Goal: Communication & Community: Answer question/provide support

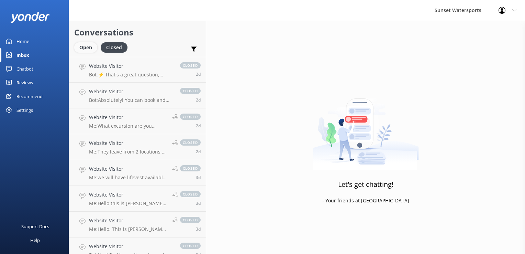
click at [85, 49] on div "Open" at bounding box center [85, 47] width 23 height 10
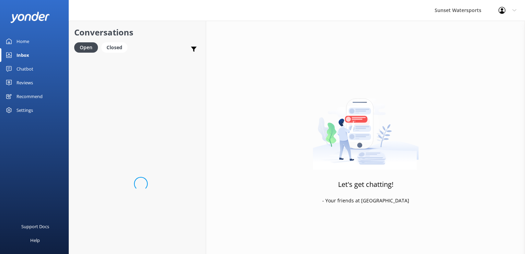
click at [122, 42] on div "Conversations Open Closed Important Converted Assigned to me Unassigned SMS" at bounding box center [137, 39] width 137 height 36
click at [498, 13] on div "Profile Settings Logout" at bounding box center [507, 10] width 35 height 21
click at [381, 67] on div "Let's get chatting! - Your friends at [GEOGRAPHIC_DATA]" at bounding box center [365, 148] width 319 height 254
click at [121, 45] on div "Closed" at bounding box center [114, 47] width 26 height 10
click at [88, 52] on div "Open" at bounding box center [85, 47] width 23 height 10
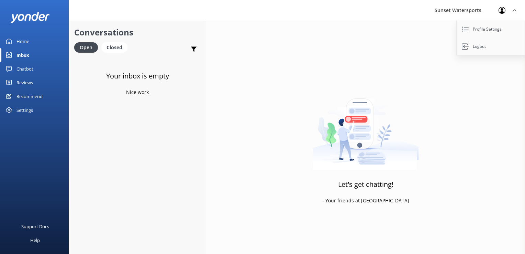
click at [113, 54] on div "Open Closed" at bounding box center [102, 50] width 57 height 17
click at [103, 46] on div "Closed" at bounding box center [114, 47] width 26 height 10
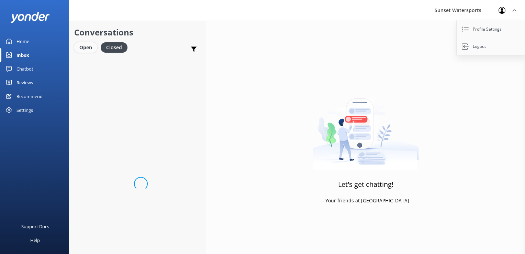
click at [90, 48] on div "Open" at bounding box center [85, 47] width 23 height 10
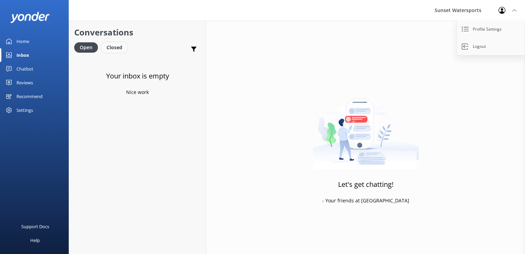
click at [117, 50] on div "Closed" at bounding box center [114, 47] width 26 height 10
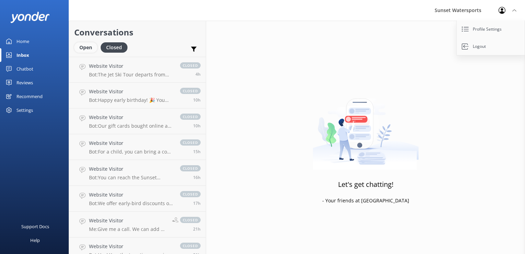
click at [90, 50] on div "Open" at bounding box center [85, 47] width 23 height 10
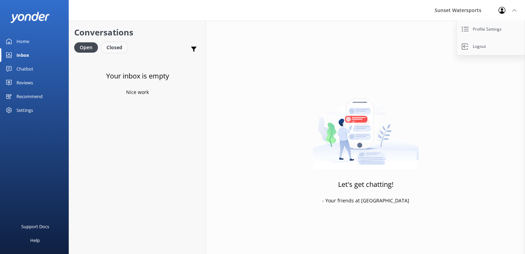
click at [121, 46] on div "Closed" at bounding box center [114, 47] width 26 height 10
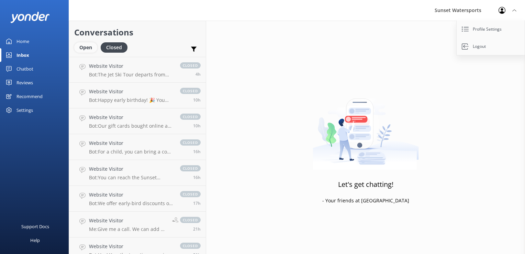
click at [89, 49] on div "Open" at bounding box center [85, 47] width 23 height 10
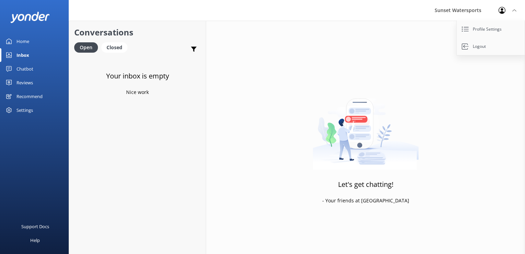
click at [107, 36] on h2 "Conversations" at bounding box center [137, 32] width 127 height 13
click at [120, 45] on div "Closed" at bounding box center [114, 47] width 26 height 10
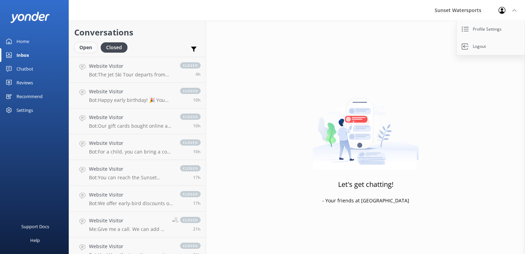
click at [93, 45] on div "Open" at bounding box center [85, 47] width 23 height 10
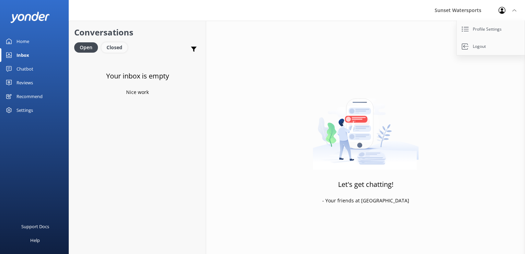
click at [121, 47] on div "Closed" at bounding box center [114, 47] width 26 height 10
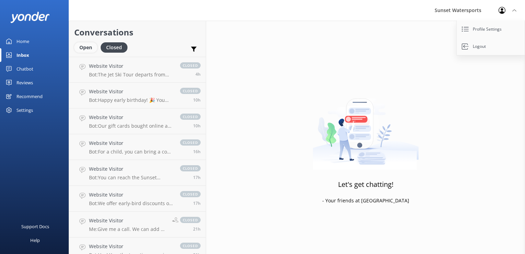
click at [90, 48] on div "Open" at bounding box center [85, 47] width 23 height 10
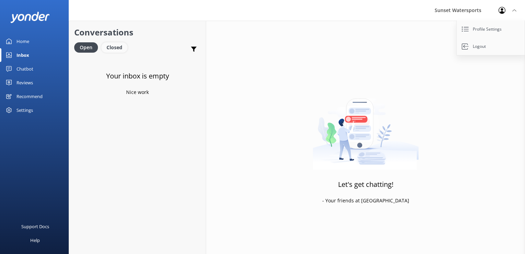
click at [119, 47] on div "Closed" at bounding box center [114, 47] width 26 height 10
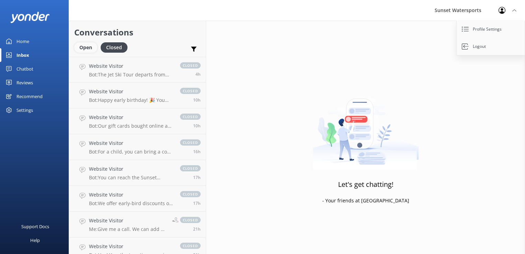
click at [87, 48] on div "Open" at bounding box center [85, 47] width 23 height 10
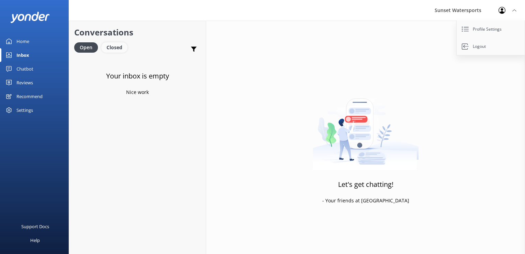
drag, startPoint x: 120, startPoint y: 47, endPoint x: 114, endPoint y: 47, distance: 5.5
click at [120, 47] on div "Closed" at bounding box center [114, 47] width 26 height 10
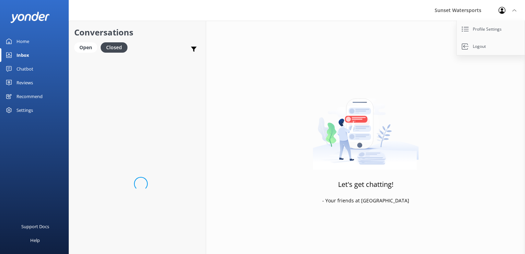
click at [97, 46] on link "Open" at bounding box center [87, 47] width 26 height 8
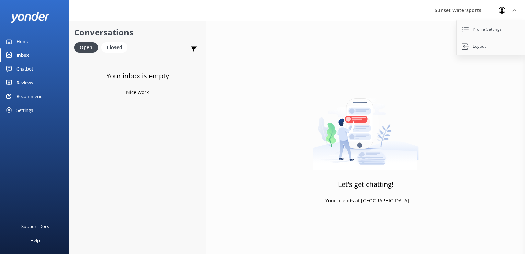
click at [119, 53] on div "Open Closed" at bounding box center [102, 50] width 57 height 17
click at [108, 46] on div "Closed" at bounding box center [114, 47] width 26 height 10
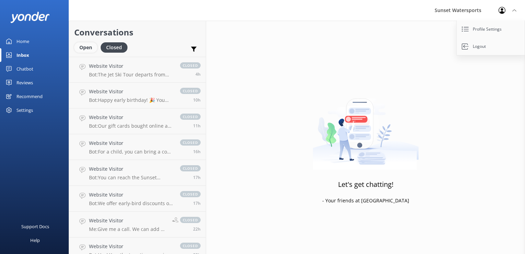
click at [93, 46] on div "Open" at bounding box center [85, 47] width 23 height 10
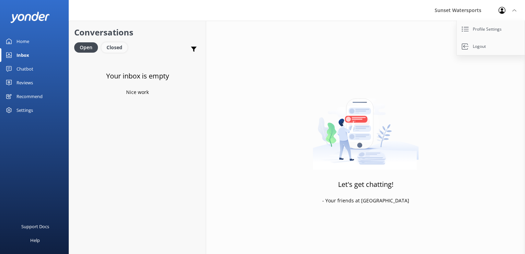
drag, startPoint x: 114, startPoint y: 50, endPoint x: 105, endPoint y: 51, distance: 9.8
click at [114, 50] on div "Closed" at bounding box center [114, 47] width 26 height 10
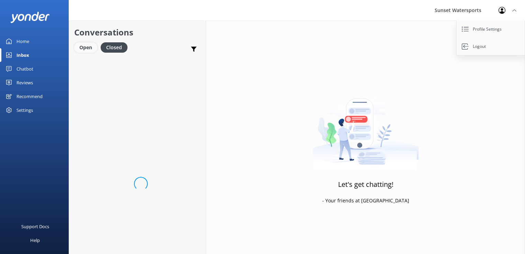
click at [78, 49] on div "Open" at bounding box center [85, 47] width 23 height 10
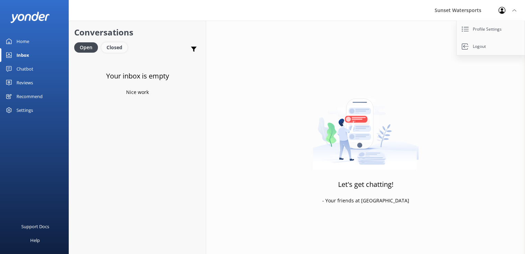
click at [111, 47] on div "Closed" at bounding box center [114, 47] width 26 height 10
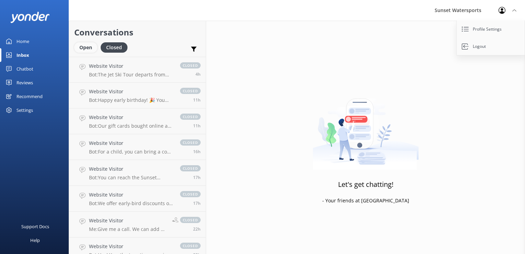
click at [82, 48] on div "Open" at bounding box center [85, 47] width 23 height 10
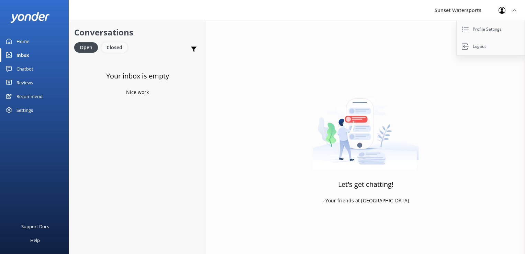
click at [103, 48] on div "Closed" at bounding box center [114, 47] width 26 height 10
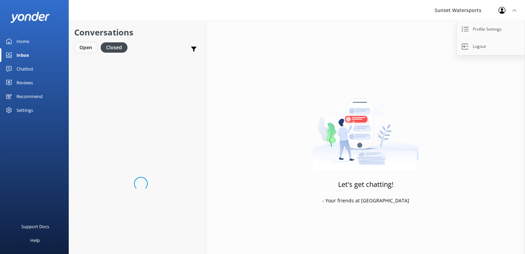
click at [86, 52] on div "Open" at bounding box center [85, 47] width 23 height 10
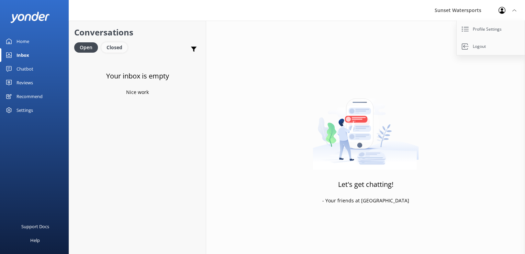
click at [110, 45] on div "Closed" at bounding box center [114, 47] width 26 height 10
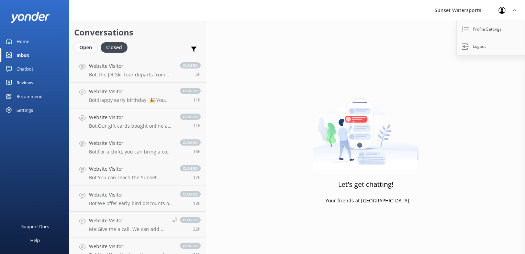
click at [89, 50] on div "Open" at bounding box center [85, 47] width 23 height 10
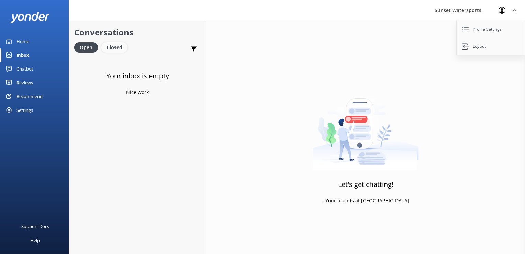
click at [121, 49] on div "Closed" at bounding box center [114, 47] width 26 height 10
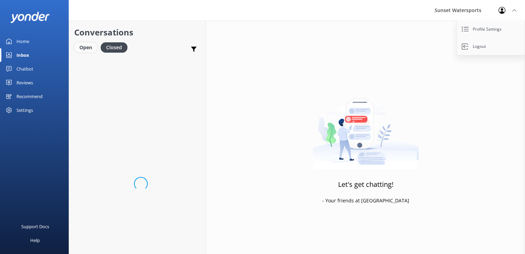
click at [96, 50] on div "Open" at bounding box center [85, 47] width 23 height 10
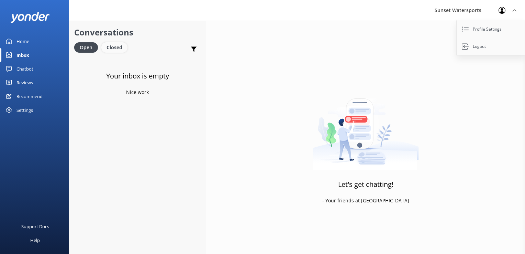
click at [105, 49] on div "Closed" at bounding box center [114, 47] width 26 height 10
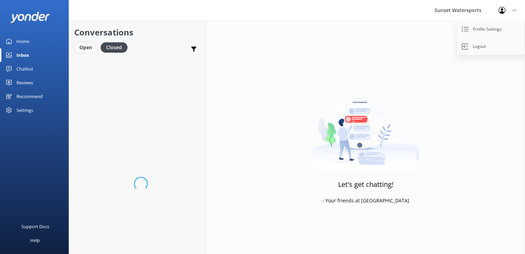
click at [89, 49] on div "Open" at bounding box center [85, 47] width 23 height 10
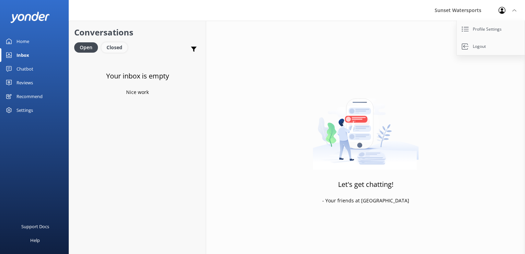
click at [121, 44] on div "Closed" at bounding box center [114, 47] width 26 height 10
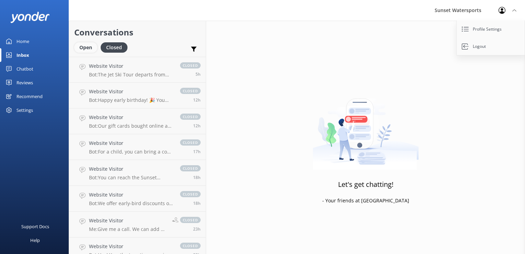
click at [86, 47] on div "Open" at bounding box center [85, 47] width 23 height 10
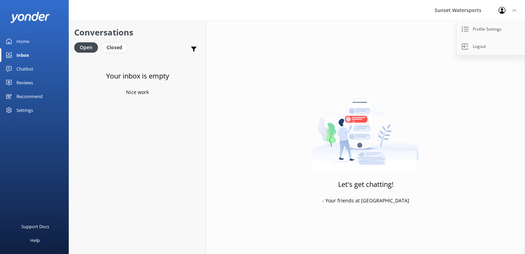
click at [119, 45] on div "Closed" at bounding box center [114, 47] width 26 height 10
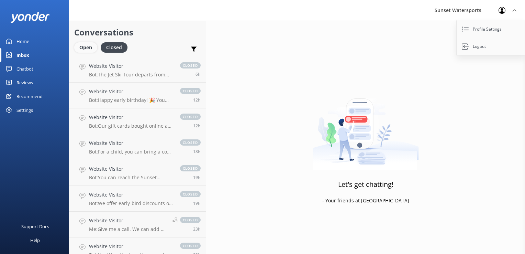
click at [86, 46] on div "Open" at bounding box center [85, 47] width 23 height 10
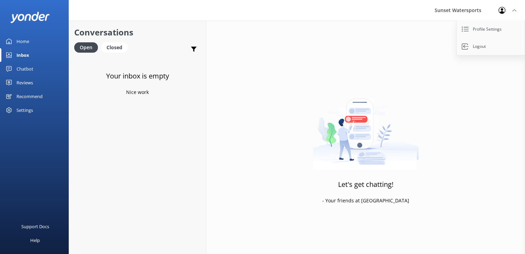
click at [162, 15] on div "Sunset Watersports Profile Settings Logout" at bounding box center [262, 10] width 525 height 21
click at [334, 58] on div "Let's get chatting! - Your friends at [GEOGRAPHIC_DATA]" at bounding box center [365, 148] width 319 height 254
click at [118, 50] on div "Closed" at bounding box center [114, 47] width 26 height 10
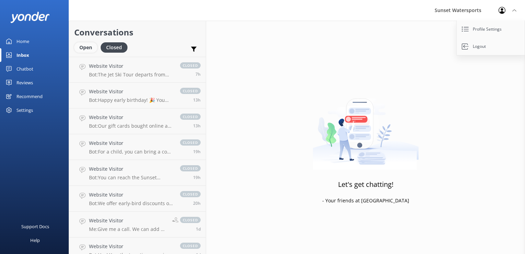
click at [87, 50] on div "Open" at bounding box center [85, 47] width 23 height 10
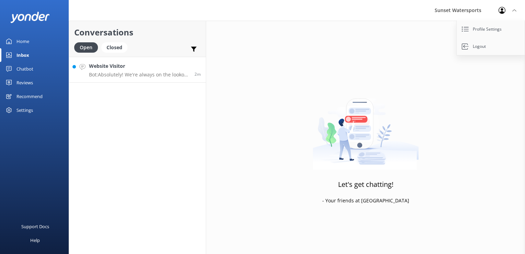
click at [114, 78] on link "Website Visitor Bot: Absolutely! We're always on the lookout for awesome team m…" at bounding box center [137, 70] width 137 height 26
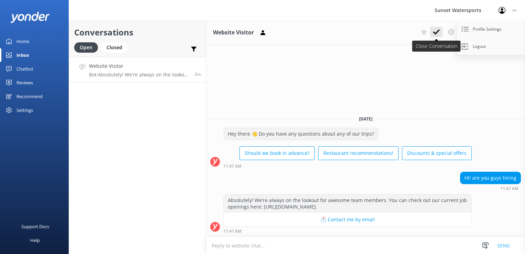
click at [440, 30] on icon at bounding box center [436, 32] width 7 height 7
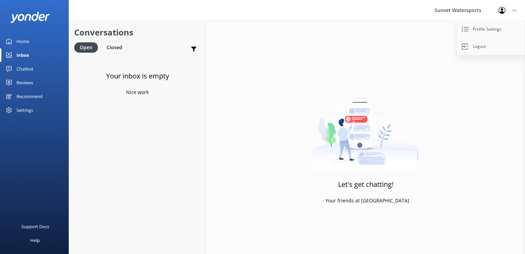
click at [119, 48] on div "Closed" at bounding box center [114, 47] width 26 height 10
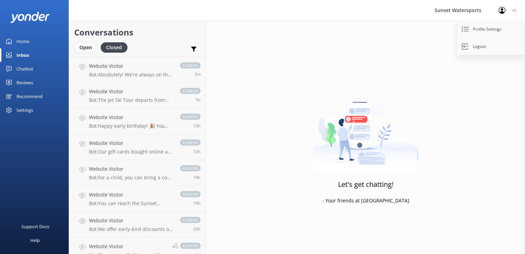
click at [89, 51] on div "Open" at bounding box center [85, 47] width 23 height 10
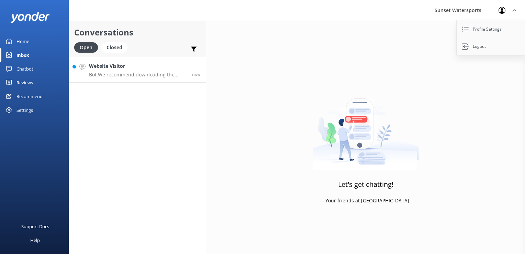
click at [114, 72] on p "Bot: We recommend downloading the NAVIONICS app, which shows the permitted [MED…" at bounding box center [138, 75] width 98 height 6
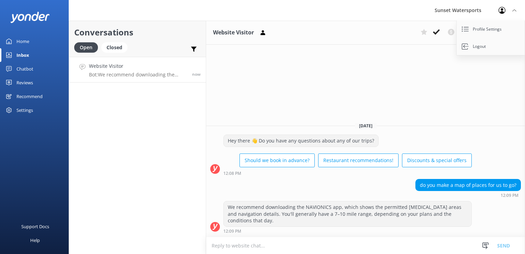
click at [326, 248] on textarea at bounding box center [365, 245] width 319 height 17
type textarea "a"
type textarea "D"
type textarea "H"
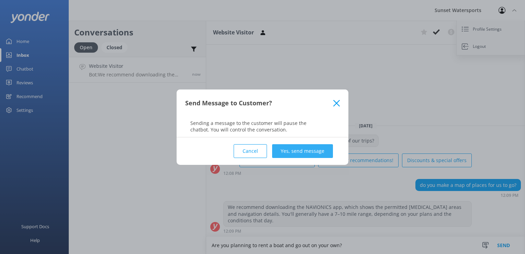
type textarea "Are you planning to rent a boat and go out on your own?"
click at [313, 152] on button "Yes, send message" at bounding box center [302, 151] width 61 height 14
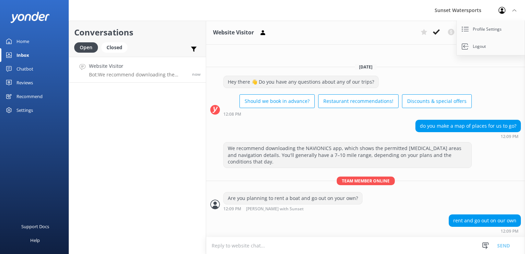
click at [291, 247] on textarea at bounding box center [365, 245] width 319 height 17
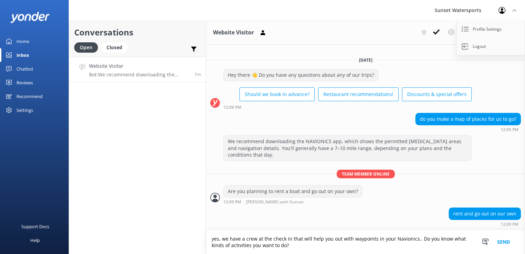
type textarea "yes, we have a crew at the check in that will help you out with waypoints in yo…"
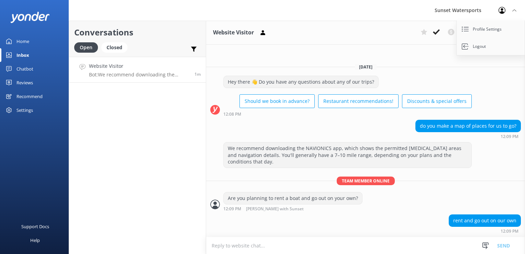
click at [292, 246] on textarea at bounding box center [365, 245] width 319 height 17
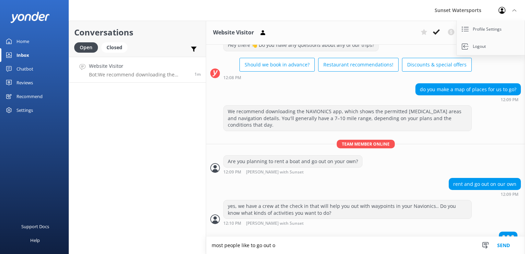
scroll to position [31, 0]
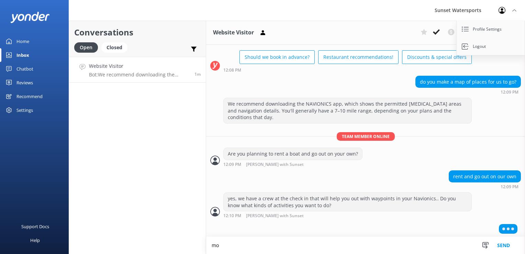
type textarea "m"
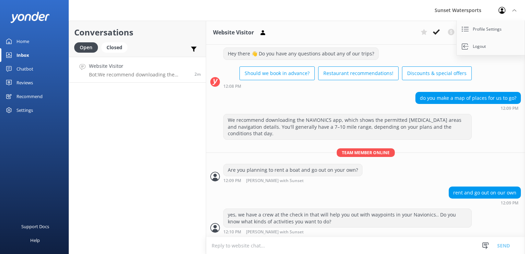
scroll to position [37, 0]
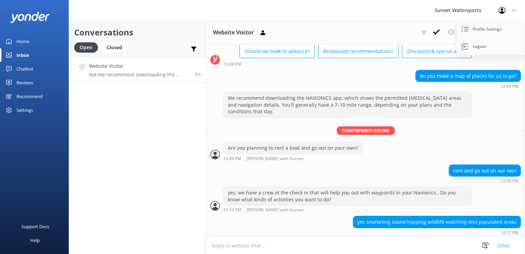
click at [304, 247] on textarea at bounding box center [365, 245] width 319 height 17
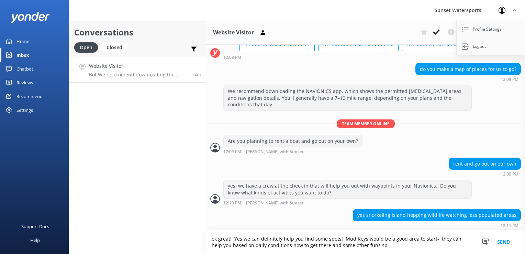
scroll to position [60, 0]
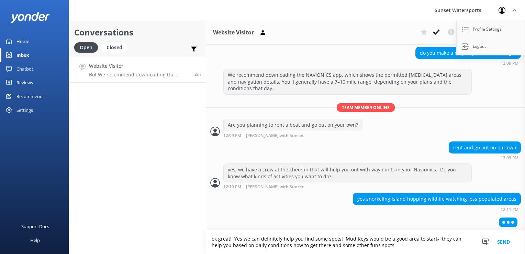
type textarea "ok great! Yes we can definitely help you find some spots! Mud Keys would be a g…"
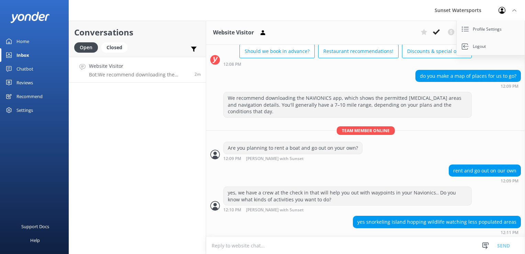
scroll to position [66, 0]
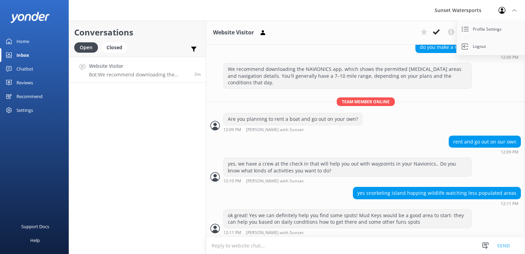
click at [304, 247] on textarea at bounding box center [365, 245] width 319 height 17
type textarea "What date are you looking at?"
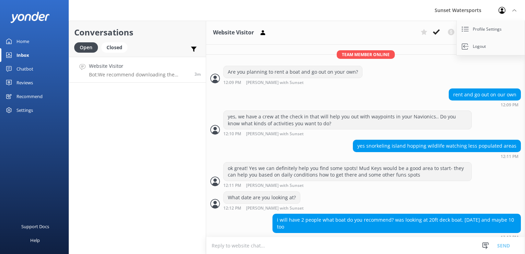
scroll to position [117, 0]
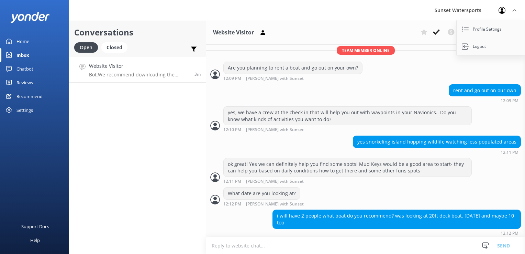
click at [304, 247] on textarea at bounding box center [365, 245] width 319 height 17
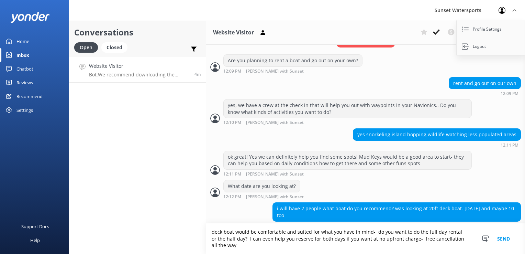
scroll to position [131, 0]
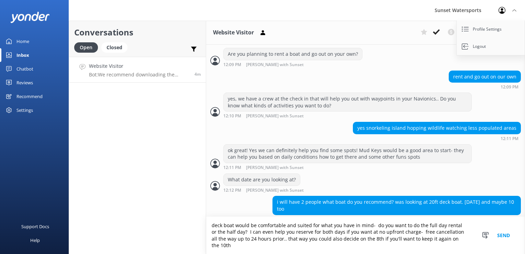
type textarea "deck boat would be comfortable and suited for what you have in mind- do you wan…"
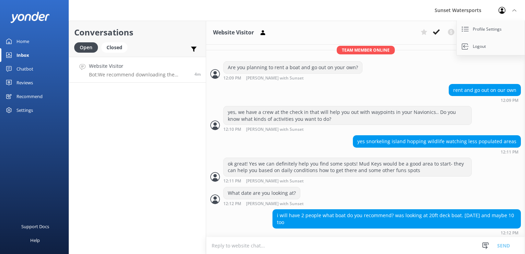
scroll to position [160, 0]
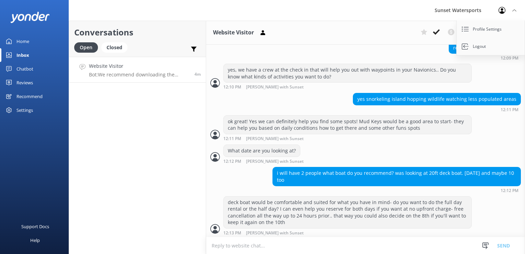
click at [258, 248] on textarea at bounding box center [365, 245] width 319 height 17
click at [267, 246] on textarea at bounding box center [365, 245] width 319 height 17
type textarea "or the Nautic Star would be another good option but the deck boats have the mos…"
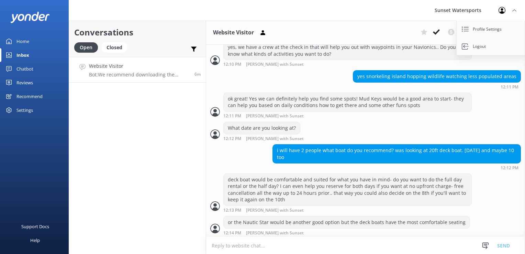
scroll to position [205, 0]
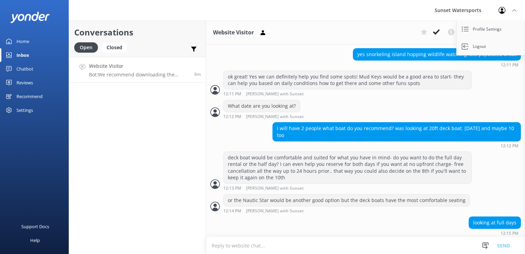
click at [263, 245] on textarea at bounding box center [365, 245] width 319 height 17
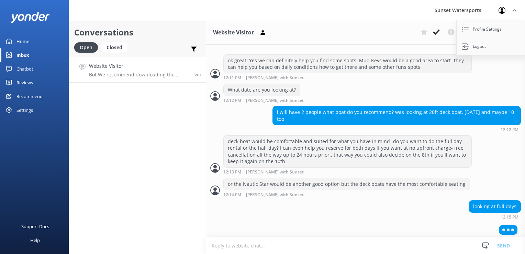
click at [235, 248] on textarea at bounding box center [365, 245] width 319 height 17
type textarea "i"
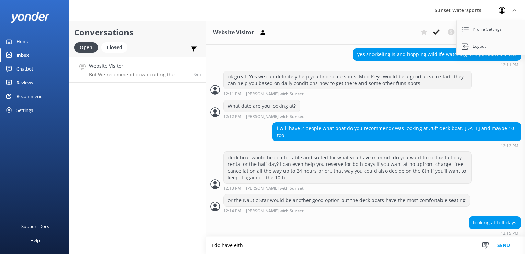
scroll to position [227, 0]
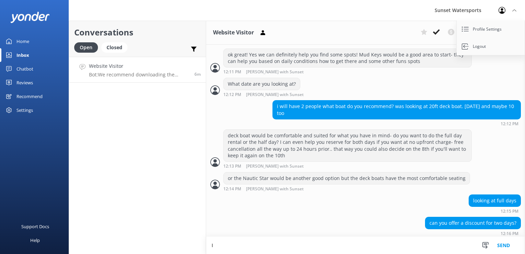
type textarea "I"
type textarea "yes, I can discount the second day rental for you and still do both at no upfro…"
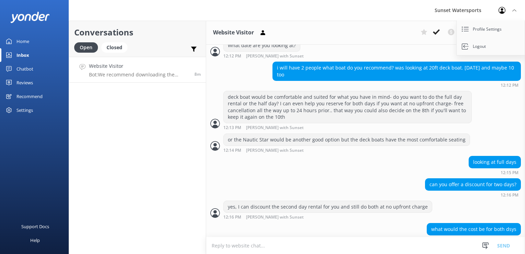
scroll to position [271, 0]
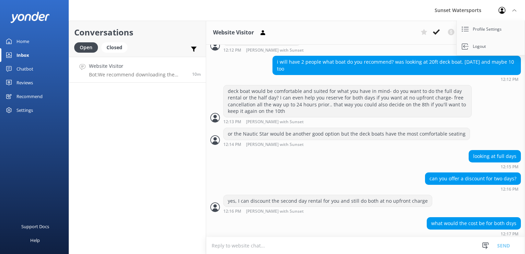
click at [263, 242] on textarea at bounding box center [365, 245] width 319 height 17
type textarea "for the 20' deluxe deck boat- the rate for 2 days is 1140 plus taxes, gas"
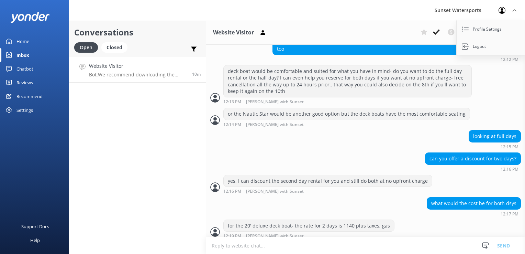
scroll to position [293, 0]
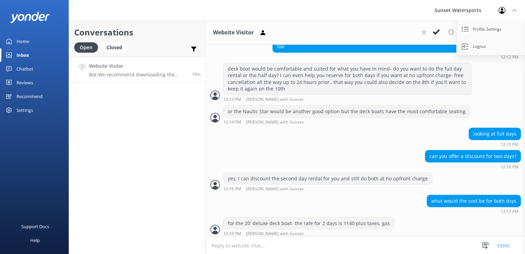
click at [268, 243] on textarea at bounding box center [365, 245] width 319 height 17
type textarea "Natuic Star you're looking at $950"
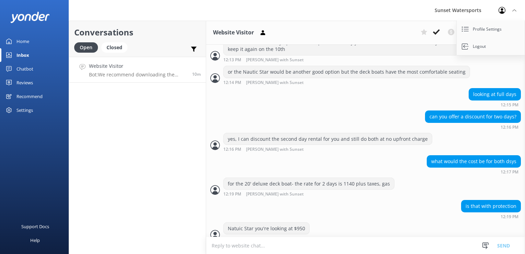
scroll to position [338, 0]
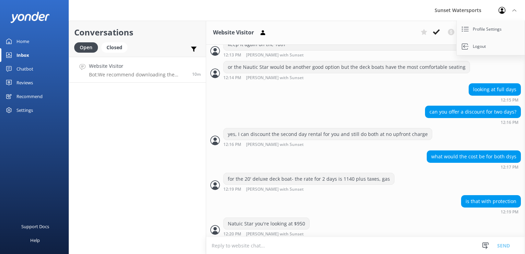
click at [269, 243] on textarea at bounding box center [365, 245] width 319 height 17
type textarea "that is with free cancellation up to 24 hours prior"
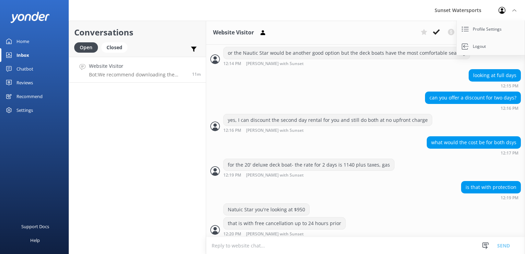
click at [274, 243] on textarea at bounding box center [365, 245] width 319 height 17
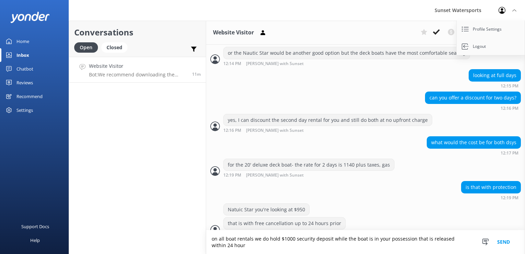
scroll to position [359, 0]
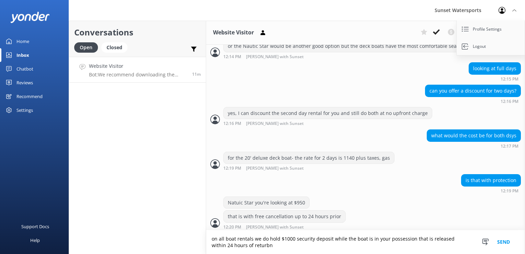
type textarea "on all boat rentals we do hold $1000 security deposit while the boat is in your…"
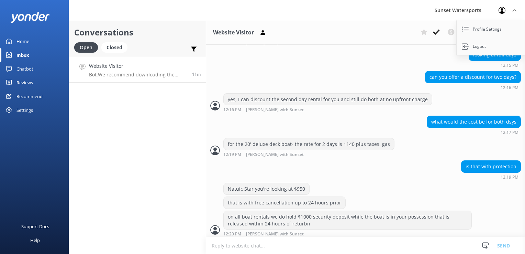
scroll to position [394, 0]
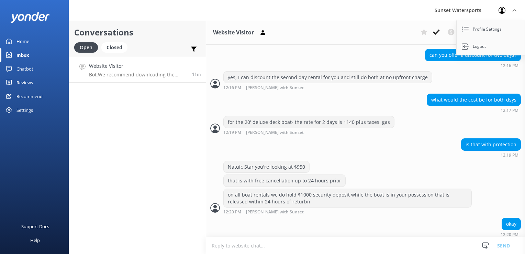
click at [272, 244] on textarea at bounding box center [365, 245] width 319 height 17
type textarea "W"
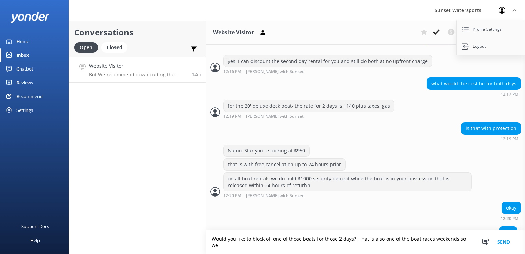
scroll to position [417, 0]
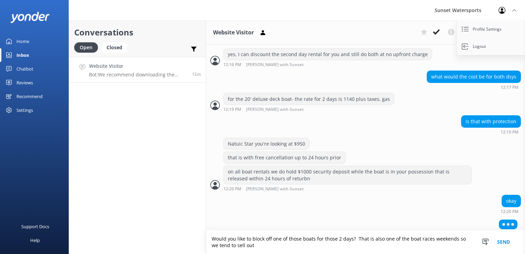
type textarea "Would you like to block off one of those boats for those 2 days? That is also o…"
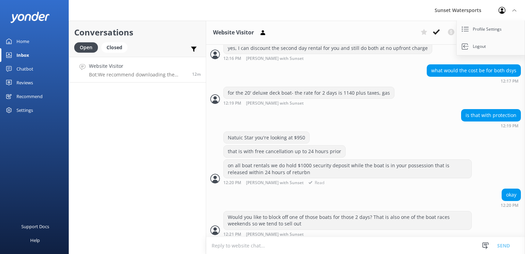
scroll to position [446, 0]
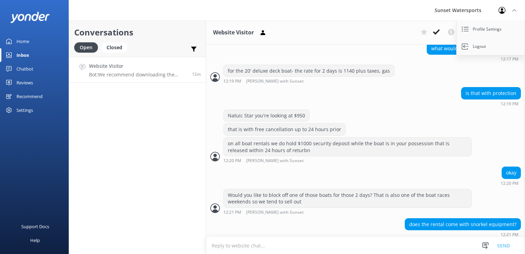
drag, startPoint x: 278, startPoint y: 234, endPoint x: 274, endPoint y: 237, distance: 5.0
click at [278, 234] on div "does the rental come with snorkel equipment? 12:21 PM" at bounding box center [365, 229] width 319 height 22
click at [267, 243] on textarea at bounding box center [365, 245] width 319 height 17
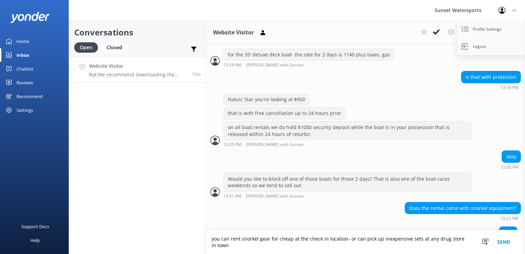
type textarea "you can rent snorkel gear for cheap at the check in location- or can pick up in…"
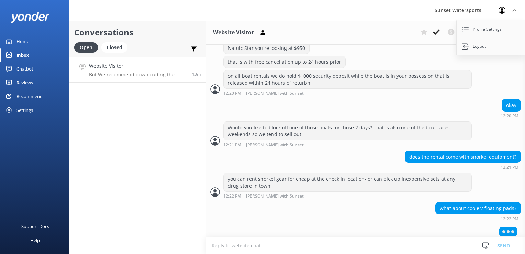
scroll to position [496, 0]
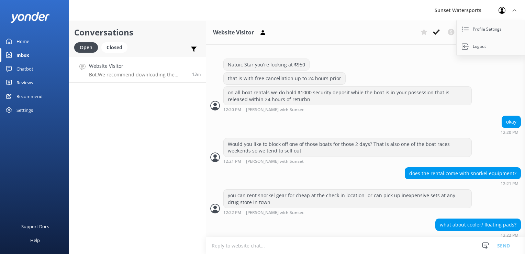
click at [278, 244] on textarea at bounding box center [365, 245] width 319 height 17
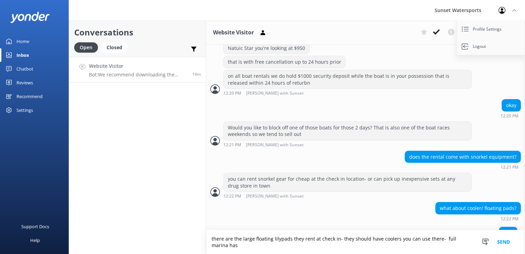
scroll to position [520, 0]
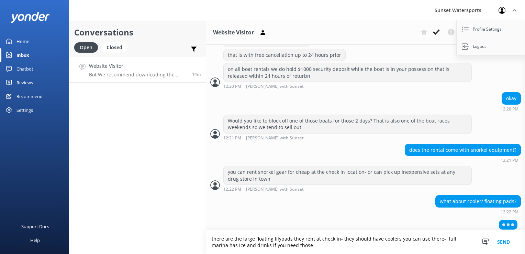
type textarea "there are the large floating lilypads they rent at check in- they should have c…"
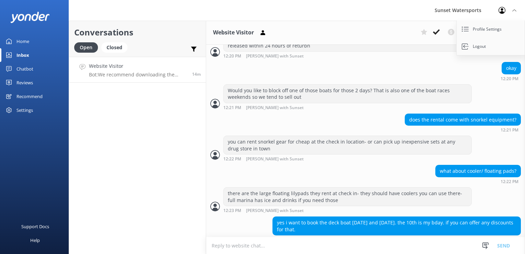
scroll to position [555, 0]
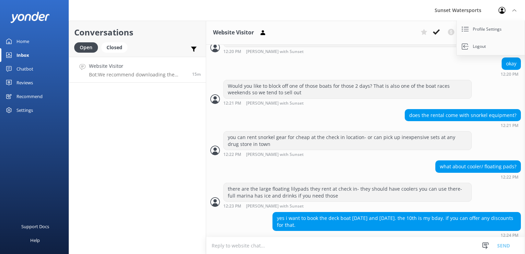
click at [278, 245] on textarea at bounding box center [365, 245] width 319 height 17
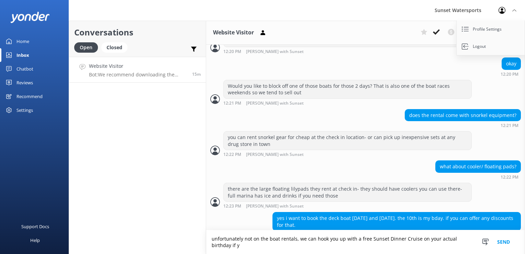
scroll to position [561, 0]
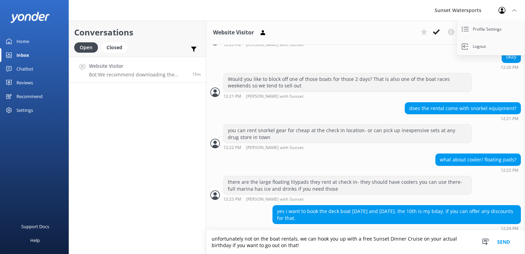
click at [369, 241] on textarea "unfortunately not on the boat rentals, we can hook you up with a free Sunset Di…" at bounding box center [365, 242] width 319 height 24
click at [297, 242] on textarea "unfortunately not on the boat rentals, we can hook you up with a free ticket Su…" at bounding box center [365, 242] width 319 height 24
click at [296, 246] on textarea "unfortunately not on the boat rentals, we can hook you up with a free ticket Su…" at bounding box center [365, 242] width 319 height 24
type textarea "unfortunately not on the boat rentals, we can hook you up with a free ticket Su…"
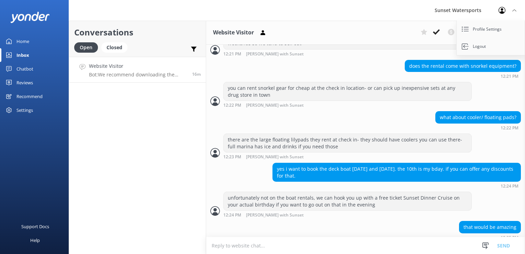
scroll to position [606, 0]
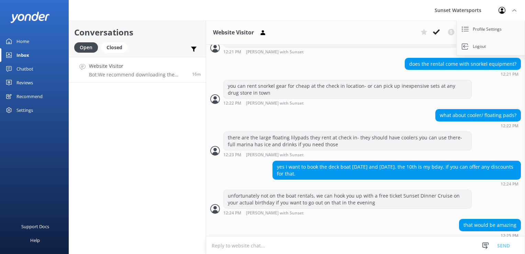
click at [232, 251] on textarea at bounding box center [365, 245] width 319 height 17
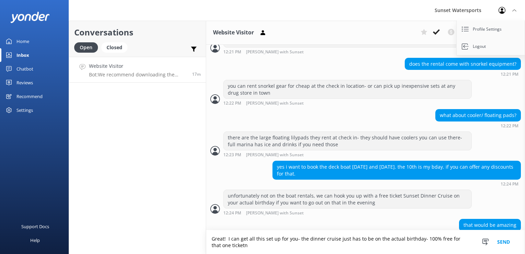
scroll to position [613, 0]
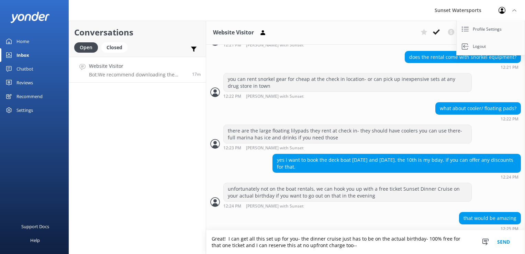
type textarea "Great! I can get all this set up for you- the dinner cruise just has to be on t…"
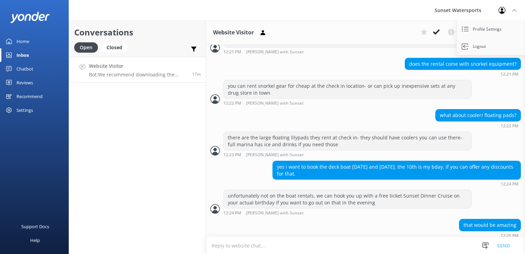
click at [231, 251] on textarea at bounding box center [365, 245] width 319 height 17
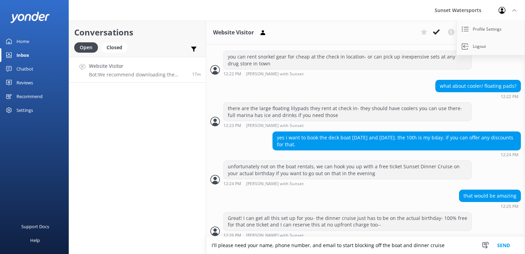
type textarea "I'll please need your name, phone number, and email to start blocking off the b…"
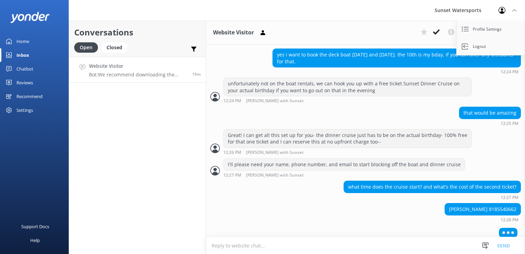
scroll to position [701, 0]
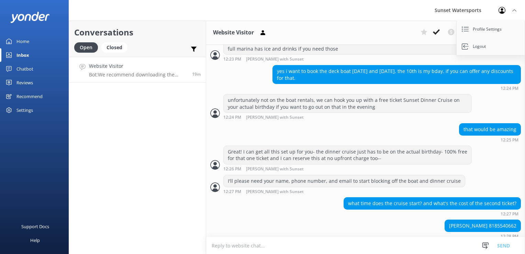
click at [278, 248] on textarea at bounding box center [365, 245] width 319 height 17
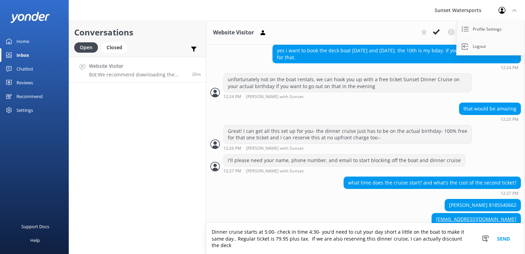
scroll to position [729, 0]
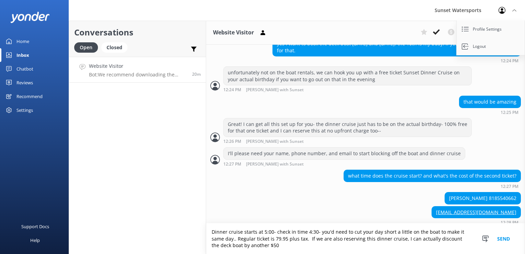
type textarea "Dinner cruise starts at 5:00- check in time 4:30- you'd need to cut your day sh…"
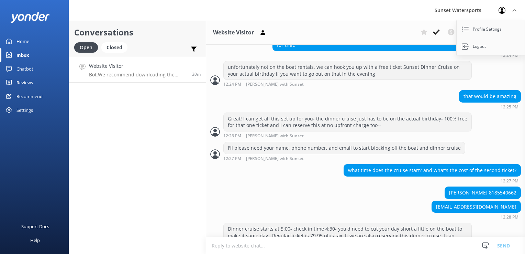
scroll to position [751, 0]
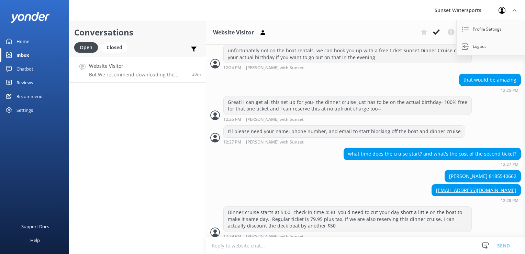
click at [472, 170] on div "[PERSON_NAME] 8185540662" at bounding box center [483, 176] width 76 height 12
drag, startPoint x: 472, startPoint y: 170, endPoint x: 399, endPoint y: 179, distance: 73.5
click at [399, 184] on div "[EMAIL_ADDRESS][DOMAIN_NAME] 12:28 PM" at bounding box center [365, 193] width 319 height 19
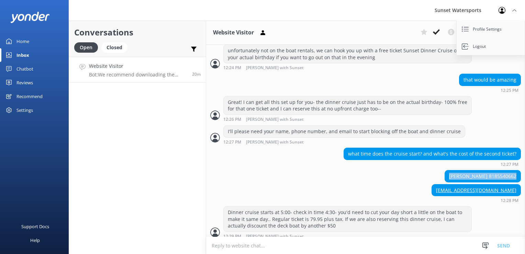
click at [416, 178] on div "[PERSON_NAME] 8185540662" at bounding box center [365, 177] width 319 height 14
drag, startPoint x: 483, startPoint y: 172, endPoint x: 450, endPoint y: 168, distance: 33.3
click at [450, 170] on div "[PERSON_NAME] 8185540662" at bounding box center [483, 176] width 76 height 12
click at [364, 184] on div "[EMAIL_ADDRESS][DOMAIN_NAME] 12:28 PM" at bounding box center [365, 193] width 319 height 19
drag, startPoint x: 482, startPoint y: 171, endPoint x: 452, endPoint y: 170, distance: 30.3
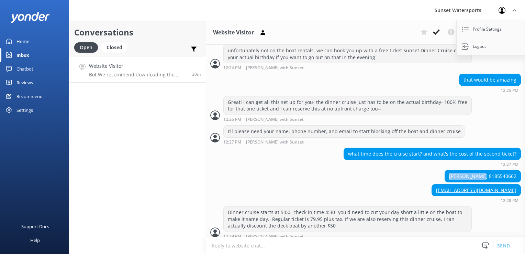
click at [452, 170] on div "[PERSON_NAME] 8185540662" at bounding box center [483, 176] width 76 height 12
copy div "[PERSON_NAME]"
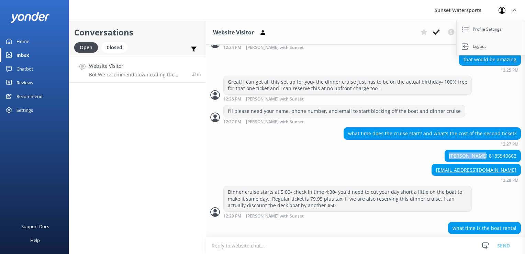
scroll to position [773, 0]
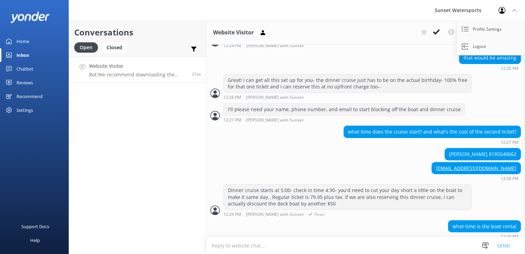
click at [495, 208] on div "Dinner cruise starts at 5:00- check in time 4:30- you'd need to cut your day sh…" at bounding box center [365, 200] width 319 height 33
click at [267, 247] on textarea at bounding box center [365, 245] width 319 height 17
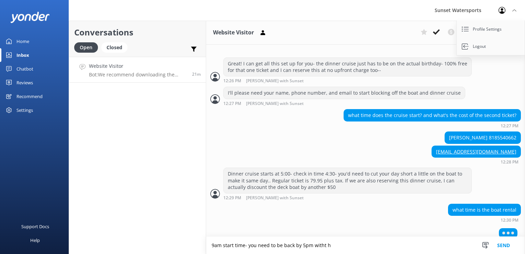
scroll to position [789, 0]
type textarea "9am start time- you need to be back by 5pm with the boats"
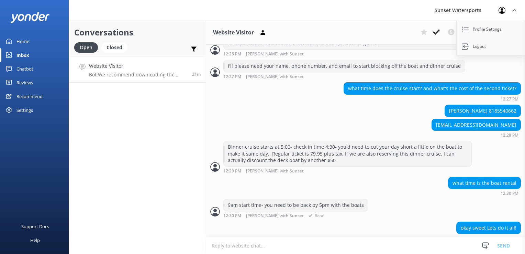
scroll to position [818, 0]
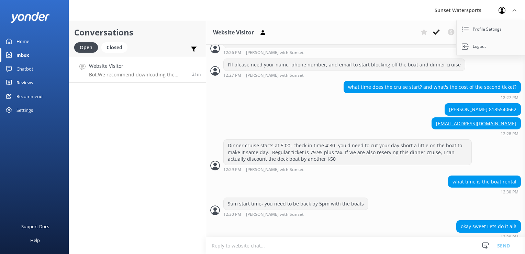
click at [286, 246] on textarea at bounding box center [365, 245] width 319 height 17
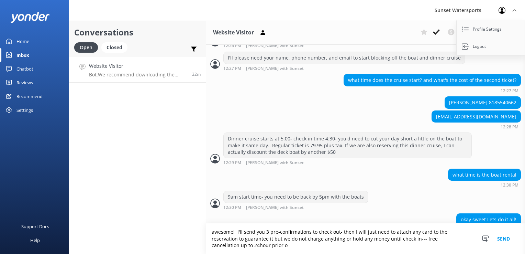
scroll to position [831, 0]
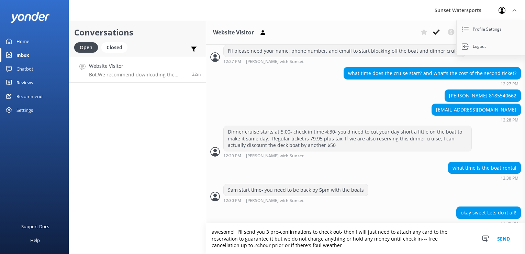
type textarea "awesome! I'll send you 3 pre-confirmations to check out- then I will just need …"
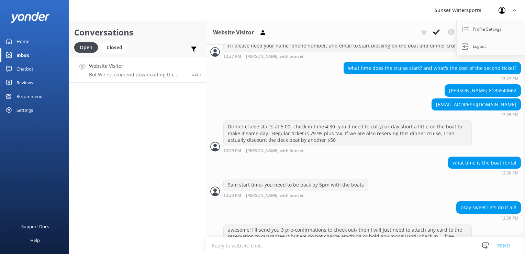
scroll to position [853, 0]
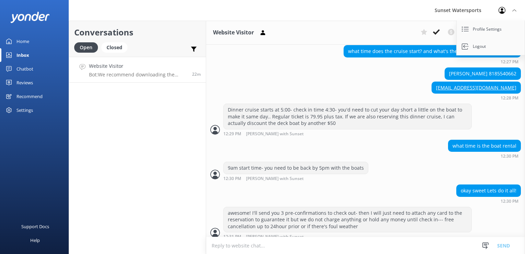
click at [495, 71] on div "[PERSON_NAME] 8185540662" at bounding box center [483, 74] width 76 height 12
drag, startPoint x: 485, startPoint y: 67, endPoint x: 511, endPoint y: 70, distance: 25.6
click at [511, 70] on div "[PERSON_NAME] 8185540662" at bounding box center [483, 74] width 76 height 12
click at [401, 88] on div "[EMAIL_ADDRESS][DOMAIN_NAME] 12:28 PM" at bounding box center [365, 90] width 319 height 19
drag, startPoint x: 484, startPoint y: 71, endPoint x: 516, endPoint y: 68, distance: 32.1
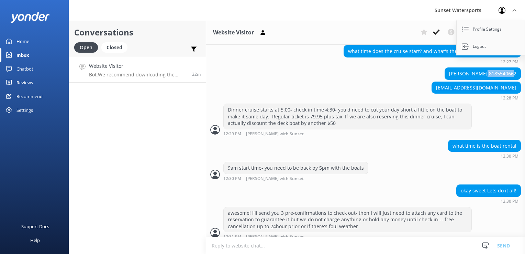
click at [516, 68] on div "[PERSON_NAME] 8185540662" at bounding box center [365, 74] width 319 height 14
copy div "8185540662"
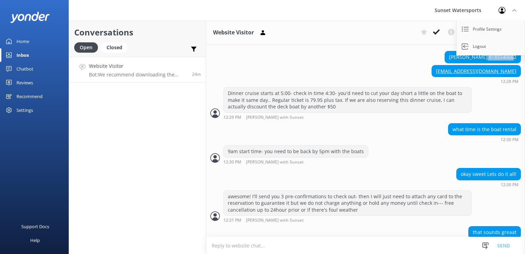
scroll to position [876, 0]
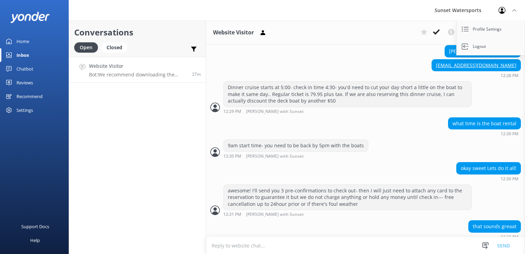
click at [242, 246] on textarea at bounding box center [365, 245] width 319 height 17
type textarea "You should be seeing 3 confirmation emails any moment"
click at [236, 240] on textarea at bounding box center [365, 245] width 319 height 17
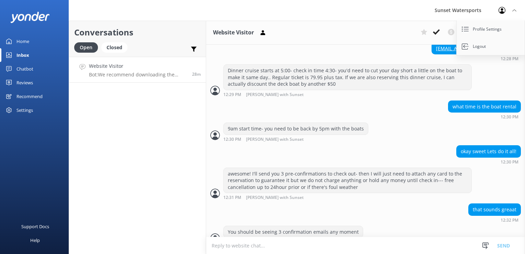
paste textarea "Full Day Boat Rentals [DATE] 9:00 AM • 1 Premium Deck Boat • 20ft/150HP $612.90…"
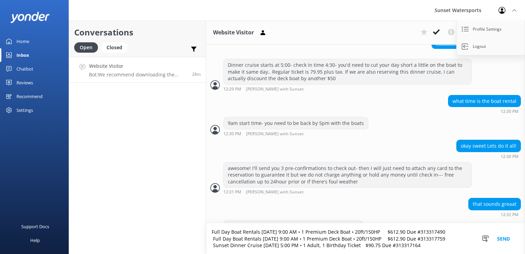
scroll to position [912, 0]
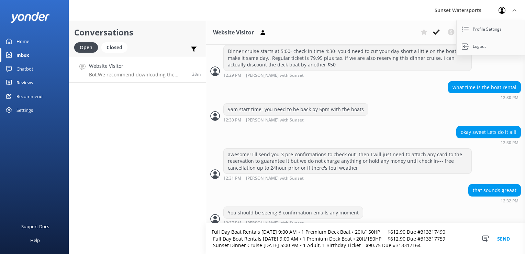
drag, startPoint x: 392, startPoint y: 230, endPoint x: 450, endPoint y: 226, distance: 57.9
click at [450, 226] on textarea "Full Day Boat Rentals [DATE] 9:00 AM • 1 Premium Deck Boat • 20ft/150HP $612.90…" at bounding box center [365, 238] width 319 height 31
drag, startPoint x: 392, startPoint y: 237, endPoint x: 450, endPoint y: 239, distance: 58.5
click at [450, 239] on textarea "Full Day Boat Rentals [DATE] 9:00 AM • 1 Premium Deck Boat • 20ft/150HP Full Da…" at bounding box center [365, 238] width 319 height 31
drag, startPoint x: 372, startPoint y: 244, endPoint x: 427, endPoint y: 245, distance: 54.7
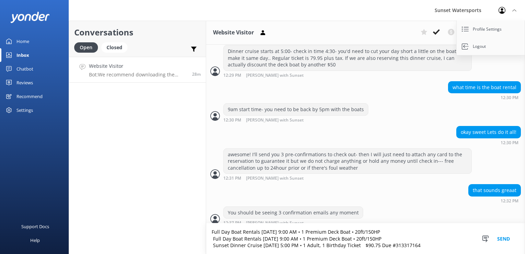
click at [427, 245] on textarea "Full Day Boat Rentals [DATE] 9:00 AM • 1 Premium Deck Boat • 20ft/150HP Full Da…" at bounding box center [365, 238] width 319 height 31
click at [374, 239] on textarea "Full Day Boat Rentals [DATE] 9:00 AM • 1 Premium Deck Boat • 20ft/150HP Full Da…" at bounding box center [365, 238] width 319 height 31
click at [382, 241] on textarea "Full Day Boat Rentals [DATE] 9:00 AM • 1 Premium Deck Boat • 20ft/150HP Full Da…" at bounding box center [365, 238] width 319 height 31
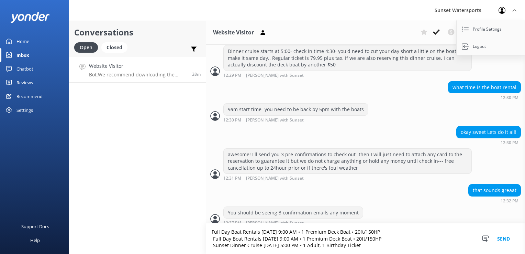
click at [382, 241] on textarea "Full Day Boat Rentals [DATE] 9:00 AM • 1 Premium Deck Boat • 20ft/150HP Full Da…" at bounding box center [365, 238] width 319 height 31
type textarea "Full Day Boat Rentals [DATE] 9:00 AM • 1 Premium Deck Boat • 20ft/150HP Sunset …"
click at [319, 238] on textarea "Full Day Boat Rentals [DATE] 9:00 AM • 1 Premium Deck Boat • 20ft/150HP Sunset …" at bounding box center [365, 238] width 319 height 31
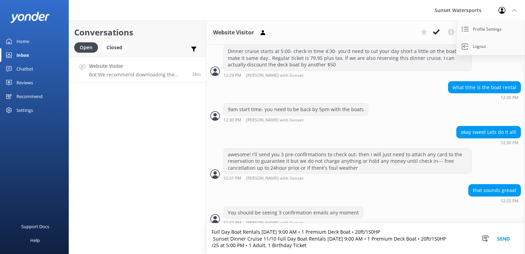
click at [319, 238] on textarea "Full Day Boat Rentals [DATE] 9:00 AM • 1 Premium Deck Boat • 20ft/150HP Sunset …" at bounding box center [365, 238] width 319 height 31
drag, startPoint x: 318, startPoint y: 247, endPoint x: 193, endPoint y: 231, distance: 126.4
click at [193, 231] on div "Conversations Open Closed Important Converted Assigned to me Unassigned SMS Web…" at bounding box center [297, 137] width 457 height 233
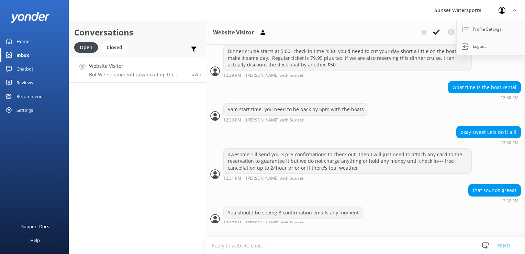
scroll to position [898, 0]
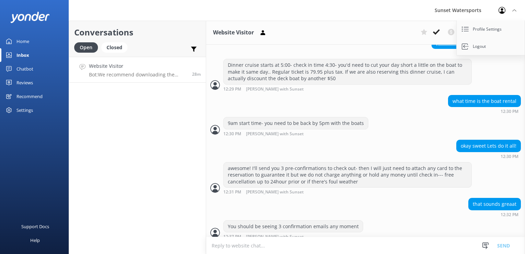
paste textarea "Full Day Boat Rentals [DATE] 9:00 AM • 1 Premium Deck Boat • 20ft/150HP $612.90…"
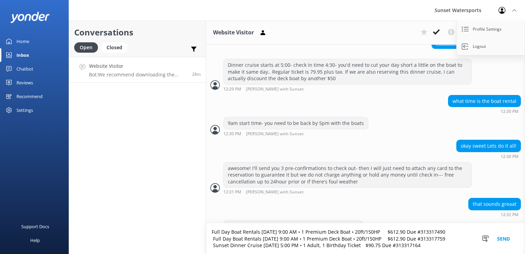
scroll to position [912, 0]
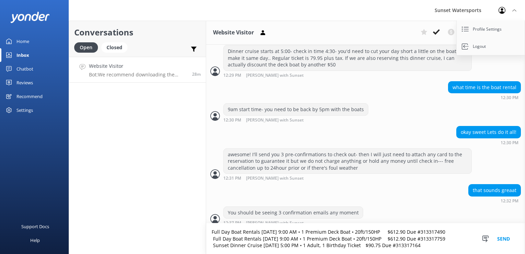
type textarea "Full Day Boat Rentals [DATE] 9:00 AM • 1 Premium Deck Boat • 20ft/150HP $612.90…"
click at [509, 239] on button "Send" at bounding box center [504, 238] width 26 height 31
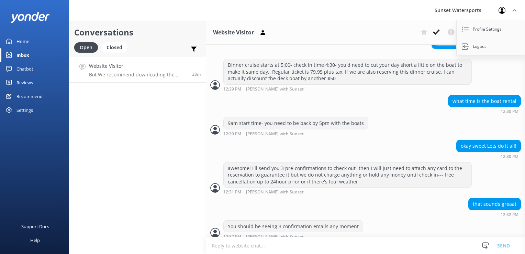
scroll to position [934, 0]
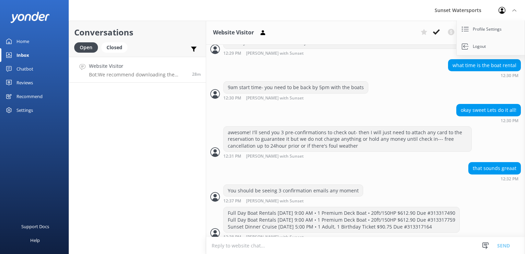
click at [254, 243] on textarea at bounding box center [365, 245] width 319 height 17
click at [282, 244] on textarea at bounding box center [365, 245] width 319 height 17
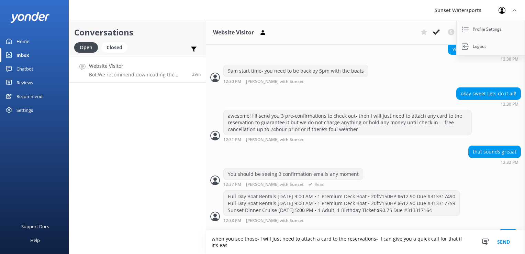
scroll to position [957, 0]
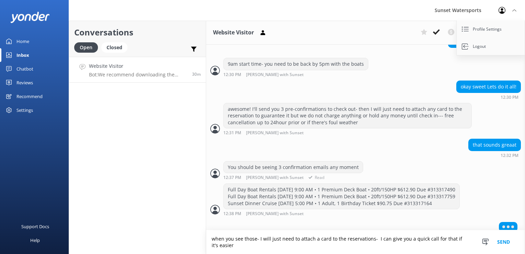
type textarea "when you see those- I will just need to attach a card to the reservations- I ca…"
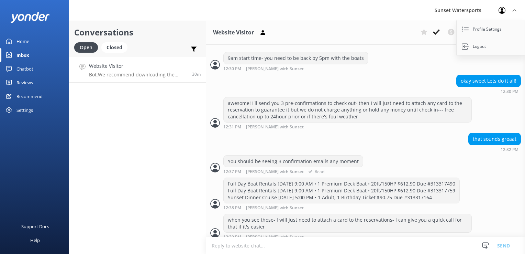
scroll to position [985, 0]
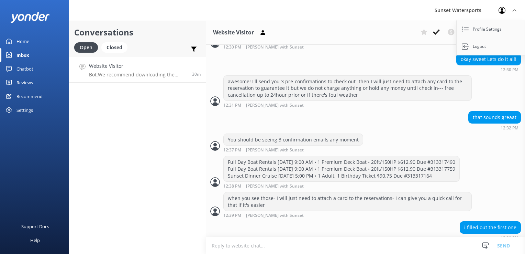
click at [242, 248] on textarea at bounding box center [365, 245] width 319 height 17
click at [235, 245] on textarea at bounding box center [365, 245] width 319 height 17
click at [242, 244] on textarea at bounding box center [365, 245] width 319 height 17
type textarea "y"
type textarea "did you get all 3 confirmations?"
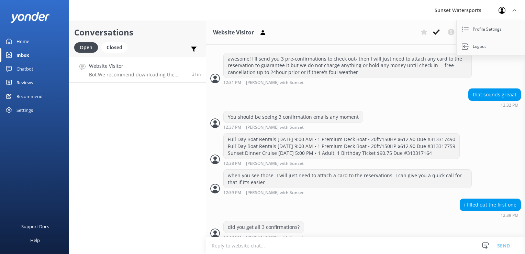
scroll to position [1029, 0]
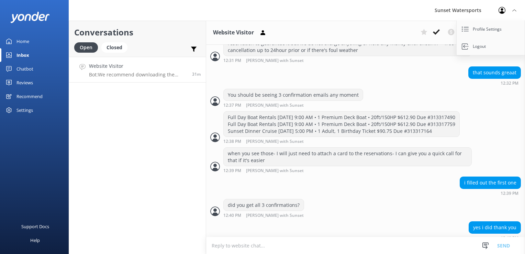
click at [250, 252] on textarea at bounding box center [365, 245] width 319 height 17
type textarea "my pleasure! I just need to attach any credit card to guarantee them when you a…"
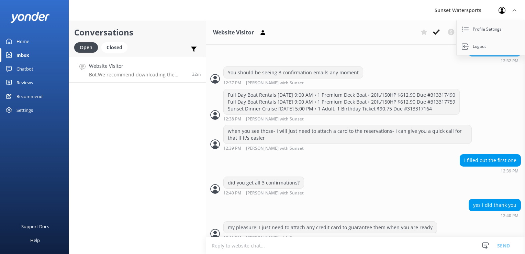
click at [250, 252] on textarea at bounding box center [365, 245] width 319 height 17
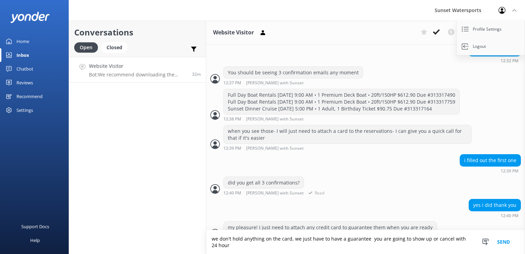
scroll to position [1059, 0]
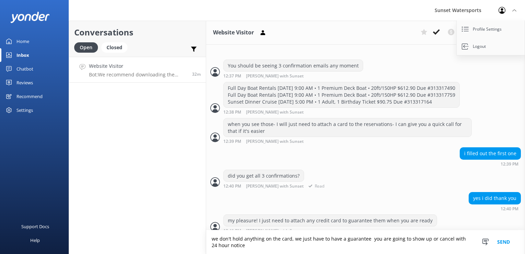
type textarea "we don't hold anything on the card, we just have to have a guarantee you are go…"
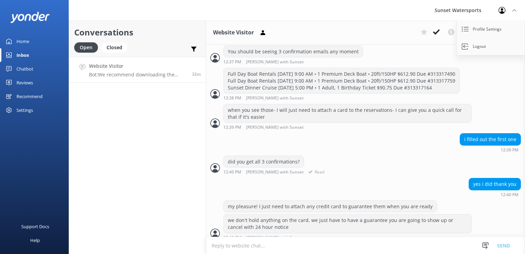
scroll to position [1094, 0]
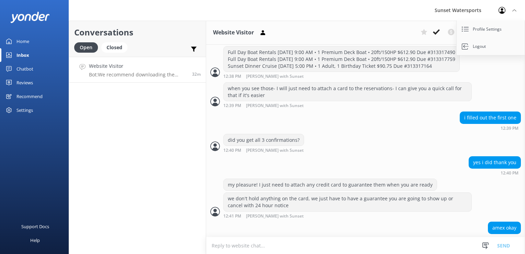
click at [323, 247] on textarea at bounding box center [365, 245] width 319 height 17
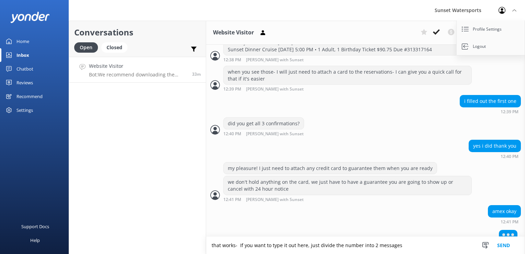
type textarea "that works- If you want to type it out here, just divide the number into 2 mess…"
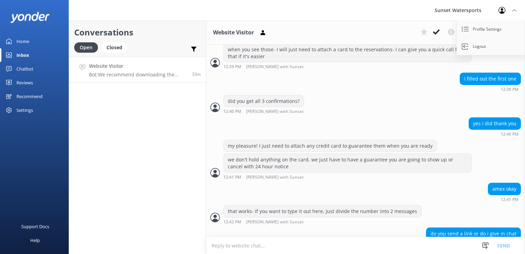
scroll to position [1155, 0]
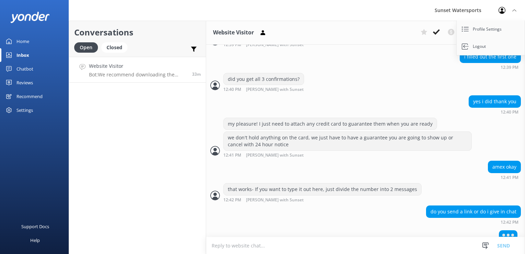
click at [363, 253] on html "Sunset Watersports Profile Settings Logout Home Inbox Chatbot Content Products …" at bounding box center [262, 127] width 525 height 254
click at [346, 247] on textarea at bounding box center [365, 245] width 319 height 17
type textarea "U"
type textarea "D"
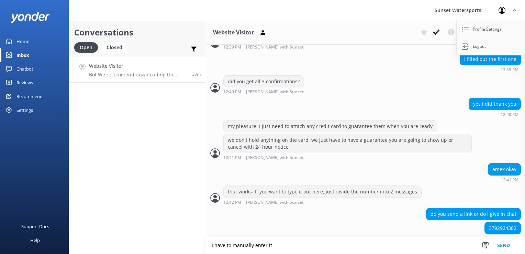
scroll to position [1169, 0]
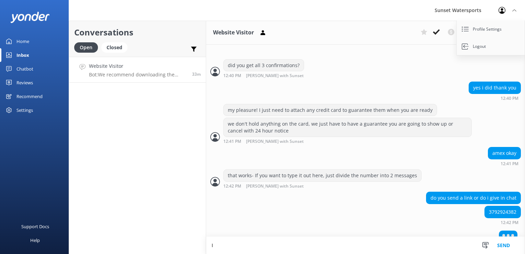
type textarea "I"
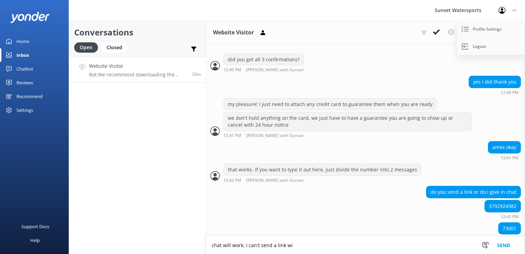
scroll to position [1189, 0]
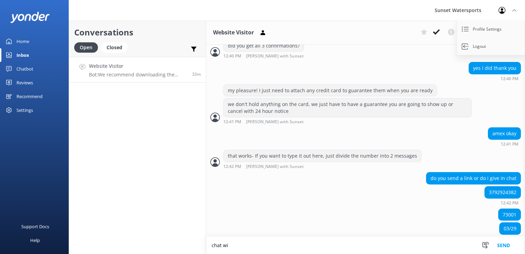
click at [498, 187] on div "3792924382" at bounding box center [503, 192] width 36 height 12
copy div "3792924382"
click at [506, 209] on div "73001" at bounding box center [510, 215] width 22 height 12
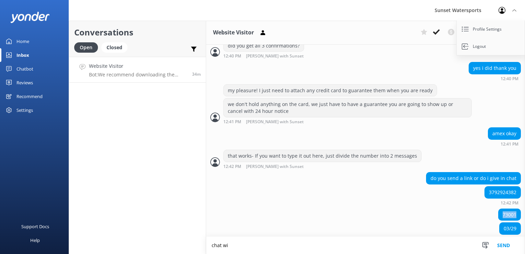
click at [506, 209] on div "73001" at bounding box center [510, 215] width 22 height 12
copy div "73001"
click at [236, 247] on textarea "chat wi" at bounding box center [365, 245] width 319 height 17
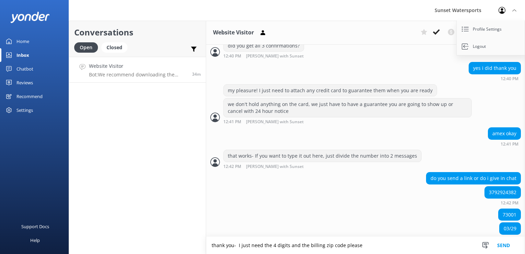
type textarea "thank you- I just need the 4 digits and the billing zip code please"
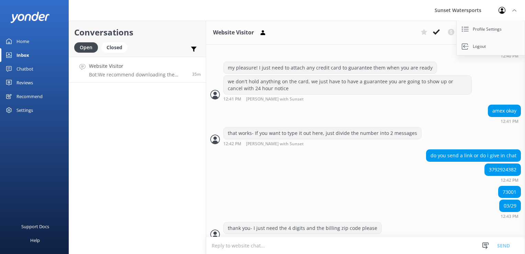
scroll to position [1233, 0]
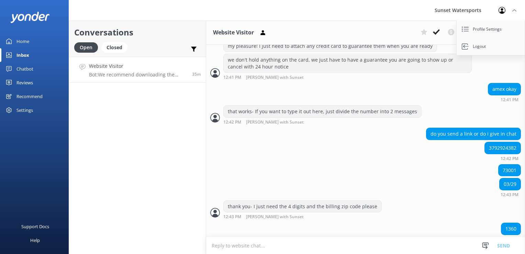
click at [504, 223] on div "1360 12:44 PM" at bounding box center [511, 231] width 20 height 19
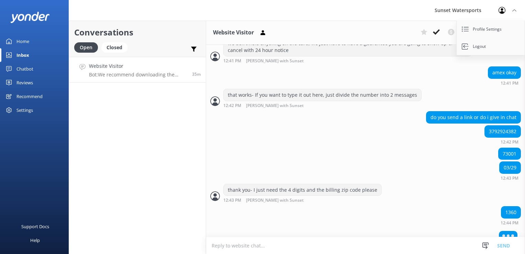
click at [504, 231] on div at bounding box center [508, 236] width 19 height 10
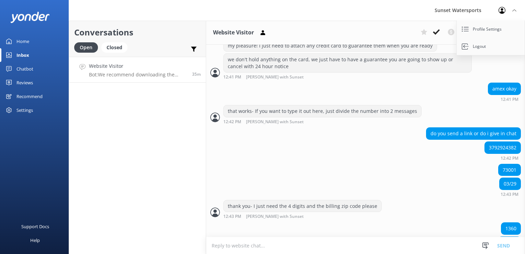
scroll to position [1247, 0]
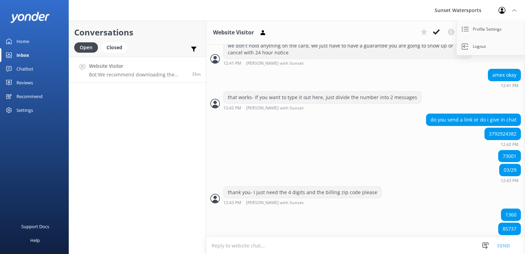
click at [504, 223] on div "85737" at bounding box center [510, 229] width 22 height 12
copy div "85737"
click at [261, 249] on textarea at bounding box center [365, 245] width 319 height 17
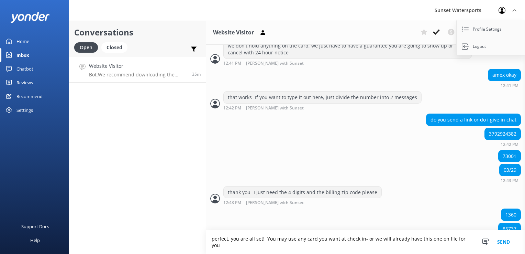
click at [316, 247] on textarea "perfect, you are all set! You may use any card you want at check in- or we will…" at bounding box center [365, 242] width 319 height 24
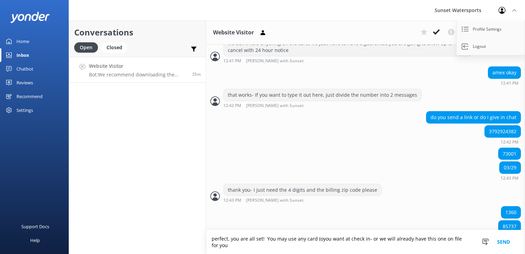
scroll to position [1254, 0]
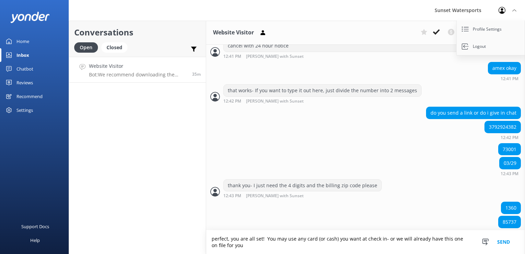
type textarea "perfect, you are all set! You may use any card (or cash) you want at check in- …"
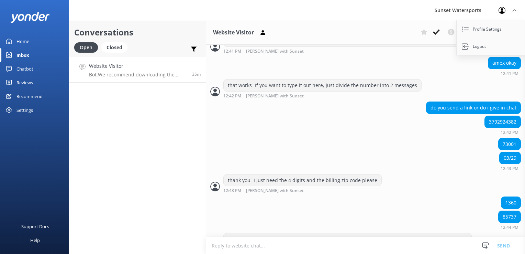
scroll to position [1276, 0]
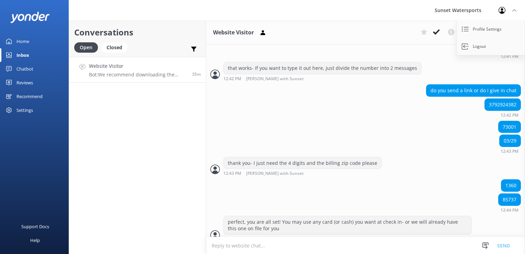
click at [307, 248] on textarea at bounding box center [365, 245] width 319 height 17
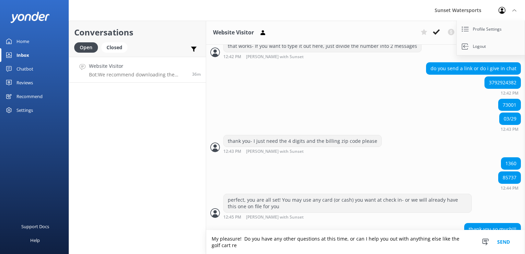
scroll to position [1305, 0]
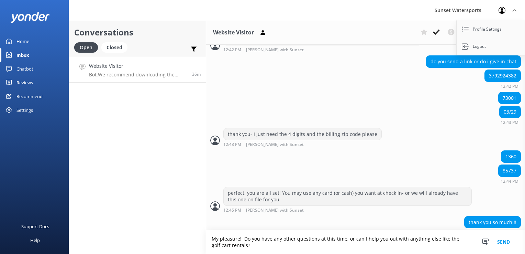
type textarea "My pleasure! Do you have any other questions at this time, or can I help you ou…"
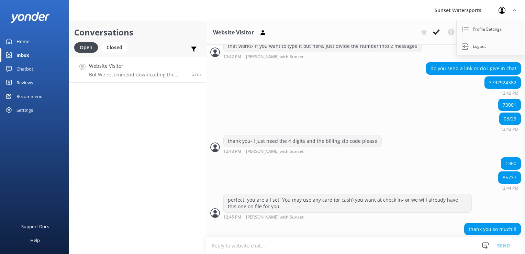
scroll to position [1327, 0]
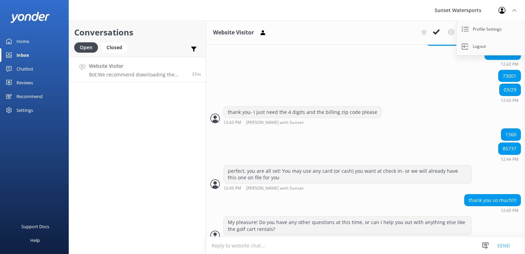
click at [229, 248] on textarea at bounding box center [365, 245] width 319 height 17
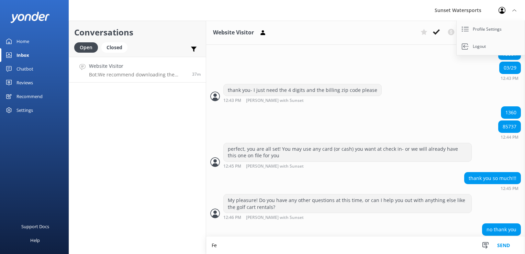
type textarea "F"
type textarea "N"
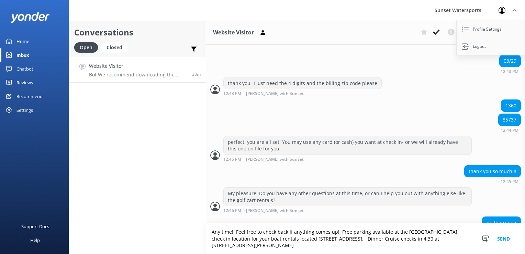
scroll to position [1363, 0]
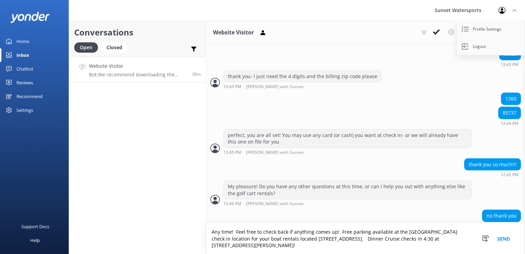
type textarea "Any time! Feel free to check back if anything comes up! Free parking available …"
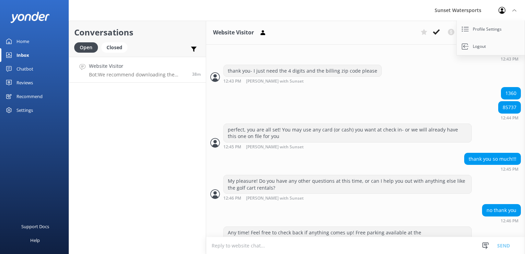
scroll to position [1385, 0]
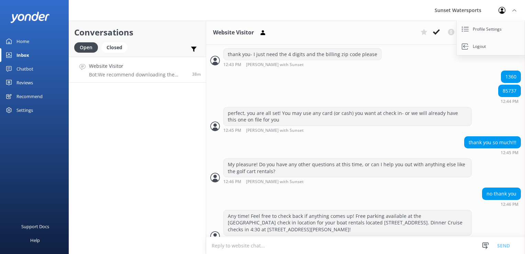
click at [397, 7] on div "Sunset Watersports Profile Settings Logout" at bounding box center [262, 10] width 525 height 21
click at [435, 32] on icon at bounding box center [436, 32] width 7 height 7
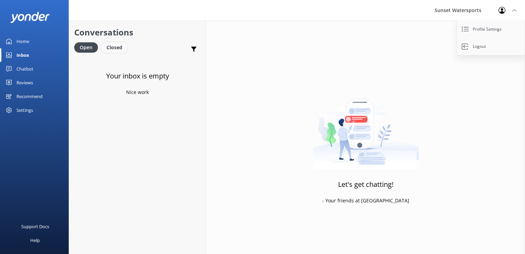
click at [120, 45] on div "Closed" at bounding box center [114, 47] width 26 height 10
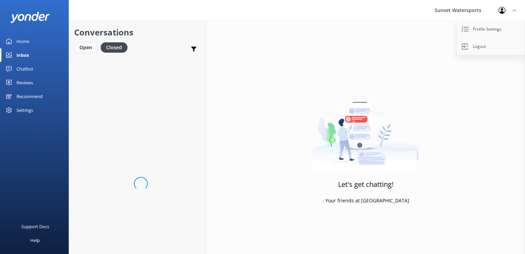
click at [85, 52] on div "Open" at bounding box center [85, 47] width 23 height 10
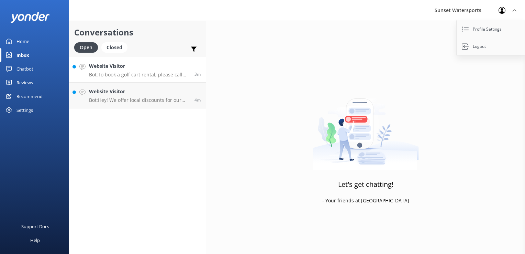
click at [111, 77] on p "Bot: To book a golf cart rental, please call our office at [PHONE_NUMBER]. They…" at bounding box center [139, 75] width 100 height 6
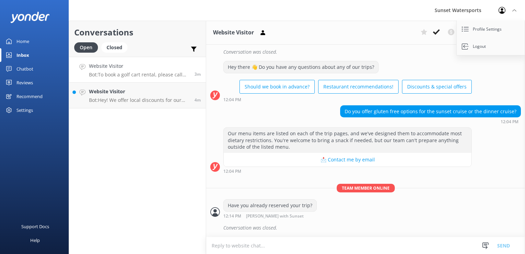
scroll to position [5597, 0]
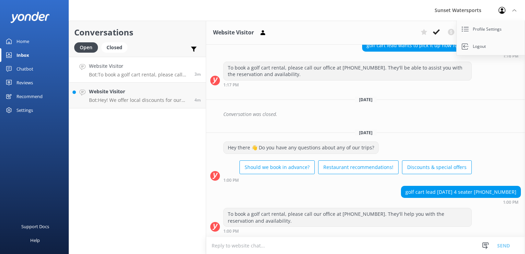
click at [331, 248] on textarea at bounding box center [365, 245] width 319 height 17
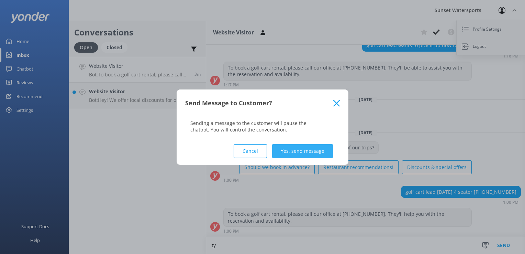
type textarea "ty"
click at [329, 154] on button "Yes, send message" at bounding box center [302, 151] width 61 height 14
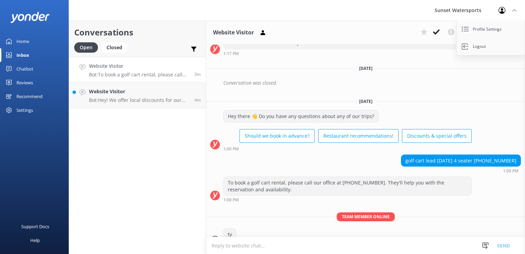
scroll to position [5642, 0]
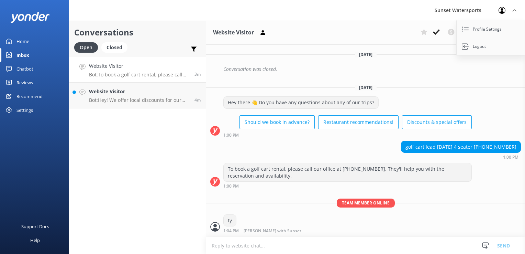
click at [144, 78] on link "Website Visitor Bot: To book a golf cart rental, please call our office at [PHO…" at bounding box center [137, 70] width 137 height 26
click at [141, 106] on link "Website Visitor Bot: Hey! We offer local discounts for our awesome Key West loc…" at bounding box center [137, 96] width 137 height 26
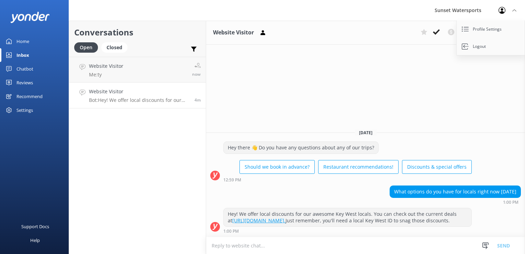
click at [260, 243] on textarea at bounding box center [365, 245] width 319 height 17
type textarea "y"
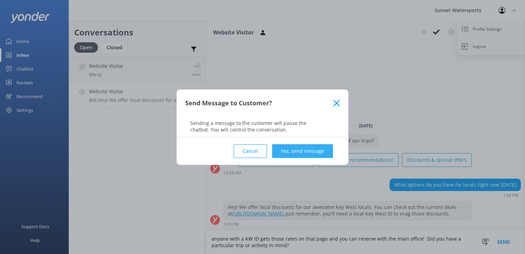
type textarea "anyone with a KW ID gets those rates on that page and you can reserve with the …"
click at [319, 151] on button "Yes, send message" at bounding box center [302, 151] width 61 height 14
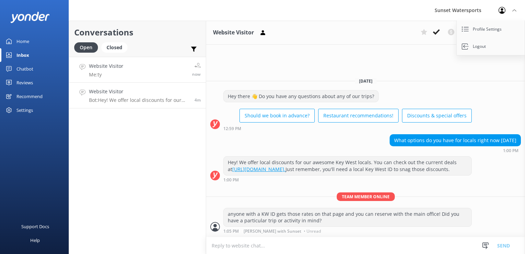
click at [127, 74] on link "Website Visitor Me: ty now" at bounding box center [137, 70] width 137 height 26
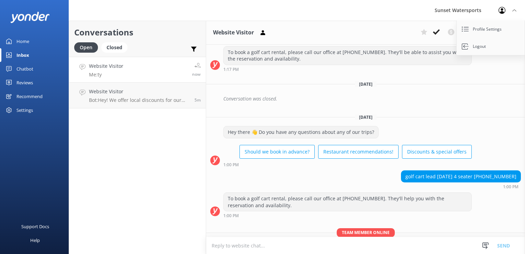
scroll to position [5642, 0]
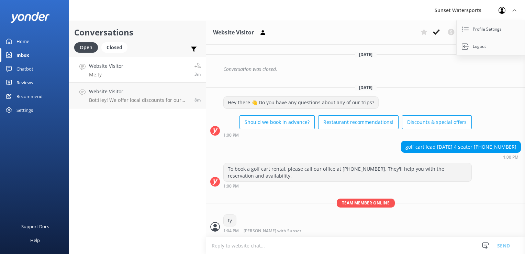
click at [411, 7] on div "Sunset Watersports Profile Settings Logout" at bounding box center [262, 10] width 525 height 21
click at [158, 163] on div "Conversations Open Closed Important Converted Assigned to me Unassigned SMS Web…" at bounding box center [138, 137] width 138 height 233
click at [123, 101] on p "Bot: Hey! We offer local discounts for our awesome Key West locals. You can che…" at bounding box center [138, 100] width 98 height 6
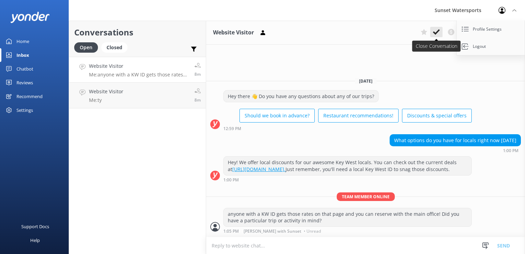
click at [435, 33] on use at bounding box center [436, 32] width 7 height 6
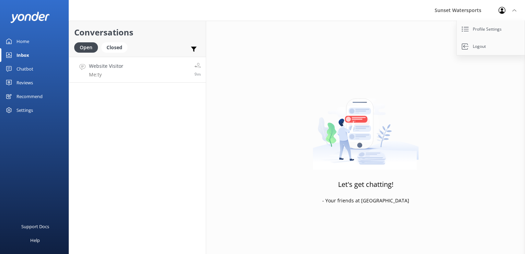
click at [143, 73] on link "Website Visitor Me: ty 9m" at bounding box center [137, 70] width 137 height 26
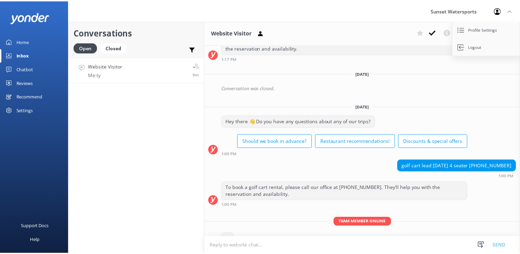
scroll to position [5642, 0]
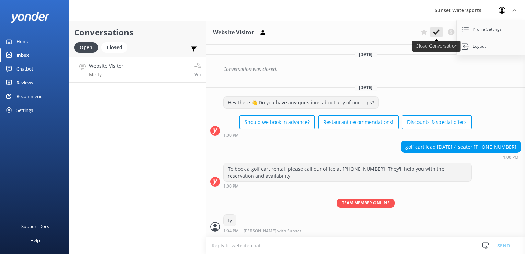
click at [436, 30] on icon at bounding box center [436, 32] width 7 height 7
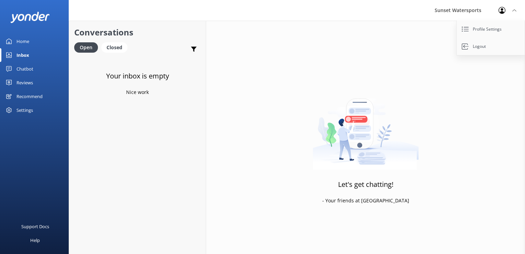
click at [502, 8] on use at bounding box center [502, 10] width 7 height 7
click at [503, 12] on use at bounding box center [502, 10] width 7 height 7
click at [477, 52] on link "Logout" at bounding box center [491, 46] width 69 height 17
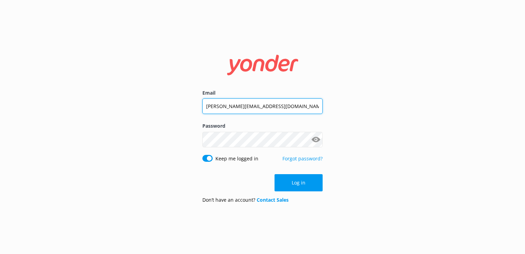
click at [242, 99] on input "[PERSON_NAME][EMAIL_ADDRESS][DOMAIN_NAME]" at bounding box center [263, 105] width 120 height 15
type input "[EMAIL_ADDRESS][DOMAIN_NAME]"
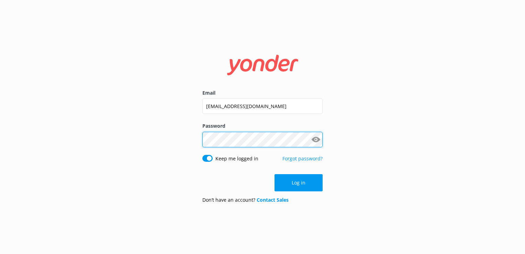
click button "Log in" at bounding box center [299, 182] width 48 height 17
